Goal: Task Accomplishment & Management: Manage account settings

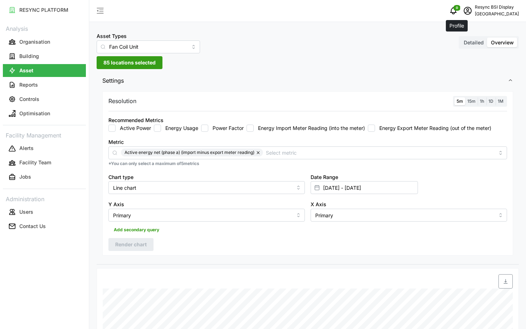
click at [464, 13] on icon "schedule" at bounding box center [468, 11] width 8 height 8
click at [464, 57] on div "Logout" at bounding box center [488, 54] width 51 height 8
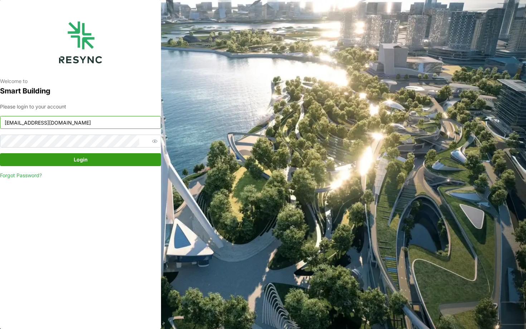
click at [90, 121] on input "bsi_display@resynctech.com" at bounding box center [80, 122] width 161 height 13
type input "continental_display@resynctech.com"
click at [101, 161] on span "Login" at bounding box center [80, 160] width 147 height 12
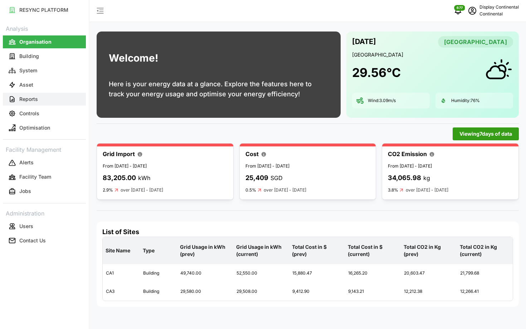
click at [39, 97] on button "Reports" at bounding box center [44, 99] width 83 height 13
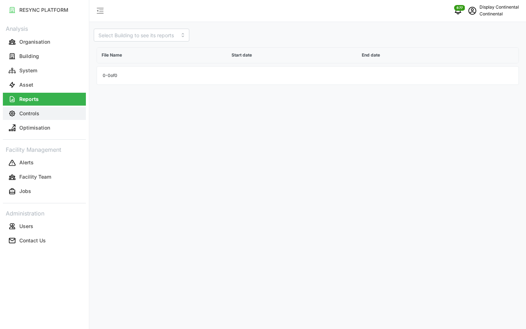
click at [32, 112] on p "Controls" at bounding box center [29, 113] width 20 height 7
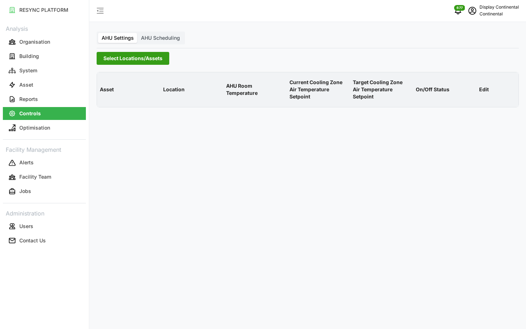
click at [138, 58] on span "Select Locations/Assets" at bounding box center [132, 58] width 59 height 12
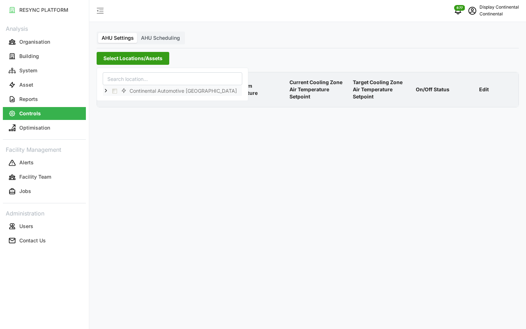
click at [106, 89] on icon at bounding box center [106, 91] width 6 height 6
click at [120, 98] on div "CA1" at bounding box center [172, 101] width 139 height 10
click at [120, 100] on span "Select CA1" at bounding box center [120, 101] width 5 height 5
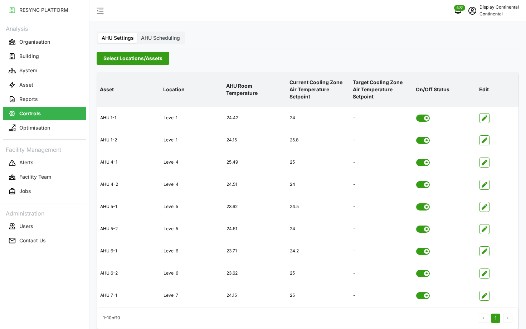
click at [267, 98] on p "AHU Room Temperature" at bounding box center [255, 90] width 61 height 26
